Goal: Find specific page/section: Find specific page/section

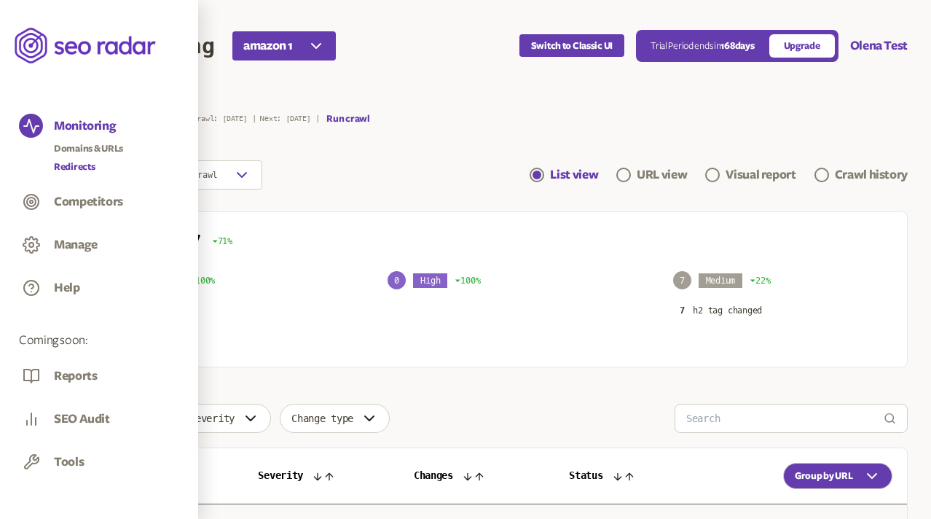
click at [81, 165] on link "Redirects" at bounding box center [88, 167] width 69 height 15
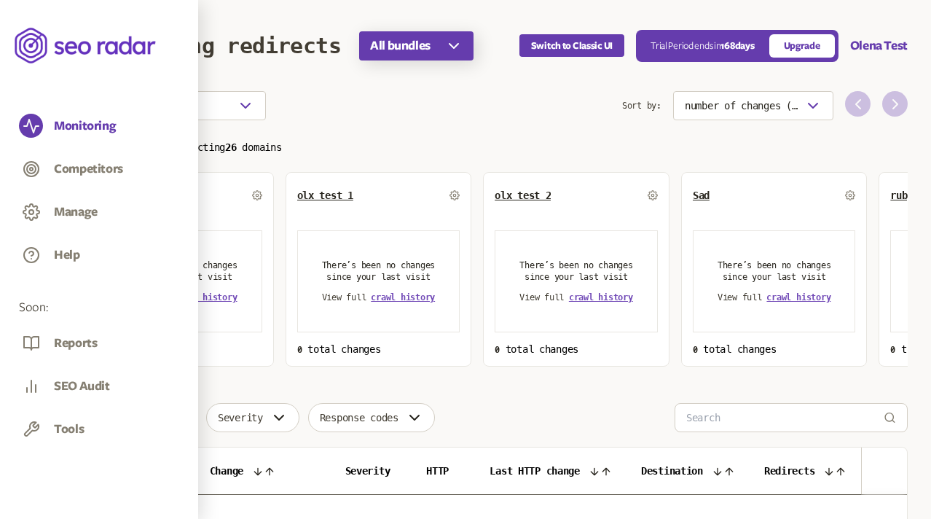
click at [454, 52] on icon "button" at bounding box center [453, 45] width 17 height 17
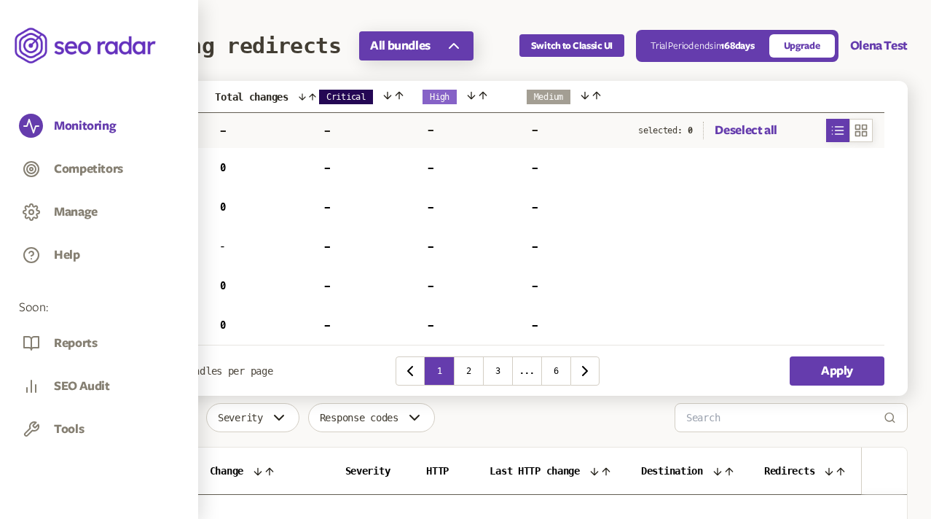
click at [454, 52] on icon "button" at bounding box center [453, 45] width 17 height 17
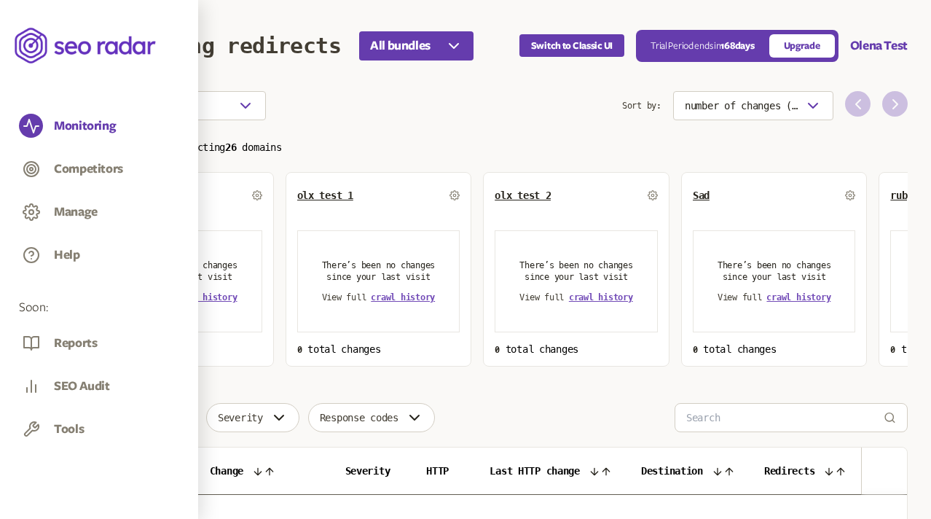
click at [423, 99] on div "Choose an option" at bounding box center [354, 105] width 535 height 29
